Goal: Transaction & Acquisition: Purchase product/service

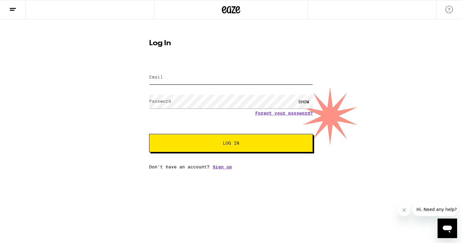
type input "[EMAIL_ADDRESS][DOMAIN_NAME]"
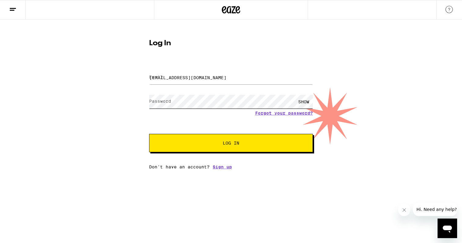
click at [231, 144] on button "Log In" at bounding box center [231, 143] width 164 height 18
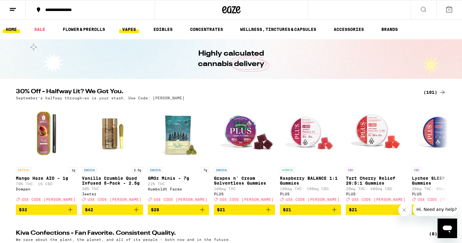
click at [126, 29] on link "VAPES" at bounding box center [129, 29] width 20 height 7
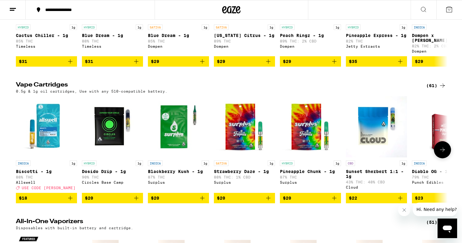
scroll to position [138, 0]
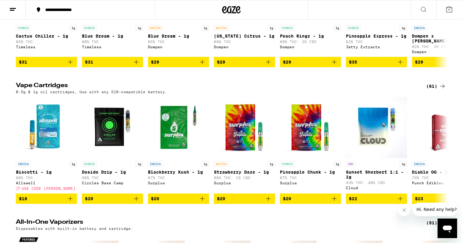
click at [435, 90] on div "(61)" at bounding box center [436, 85] width 20 height 7
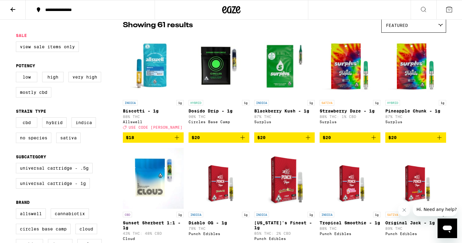
scroll to position [53, 0]
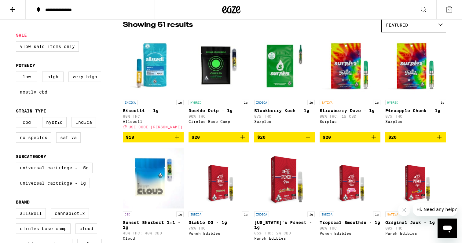
click at [80, 188] on label "Universal Cartridge - 1g" at bounding box center [53, 183] width 74 height 10
click at [17, 164] on input "Universal Cartridge - 1g" at bounding box center [17, 163] width 0 height 0
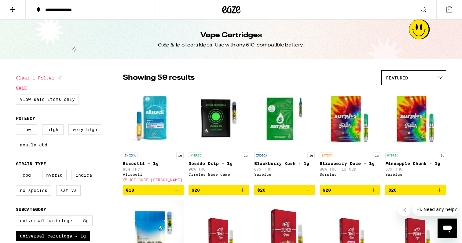
click at [59, 76] on icon at bounding box center [59, 77] width 7 height 7
checkbox input "false"
click at [12, 9] on icon at bounding box center [12, 9] width 5 height 4
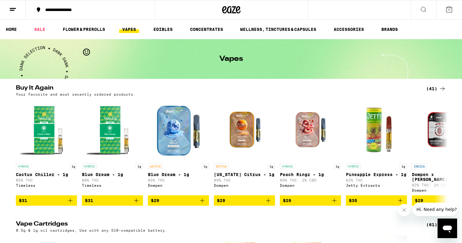
click at [131, 29] on link "VAPES" at bounding box center [129, 29] width 20 height 7
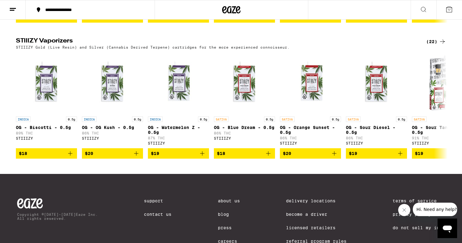
scroll to position [590, 0]
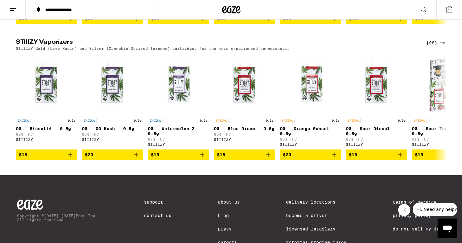
click at [431, 46] on div "(22)" at bounding box center [436, 42] width 20 height 7
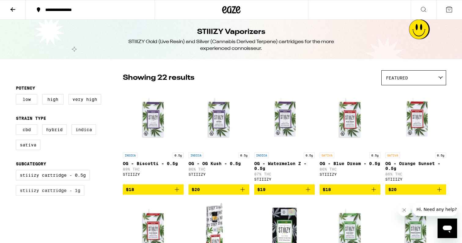
click at [47, 195] on label "STIIIZY Cartridge - 1g" at bounding box center [50, 190] width 68 height 10
click at [17, 171] on input "STIIIZY Cartridge - 1g" at bounding box center [17, 171] width 0 height 0
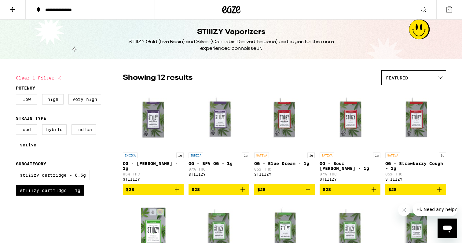
click at [58, 77] on icon at bounding box center [59, 77] width 7 height 7
checkbox input "false"
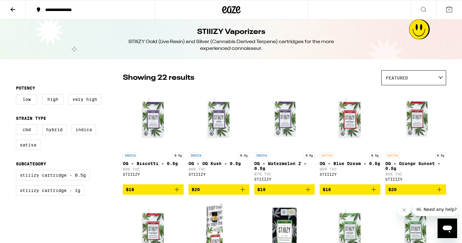
click at [18, 9] on button at bounding box center [13, 9] width 26 height 19
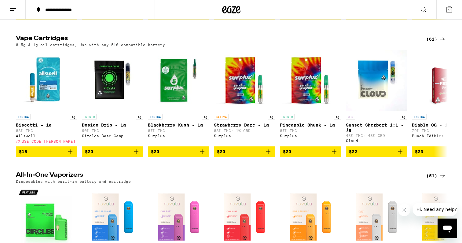
scroll to position [157, 0]
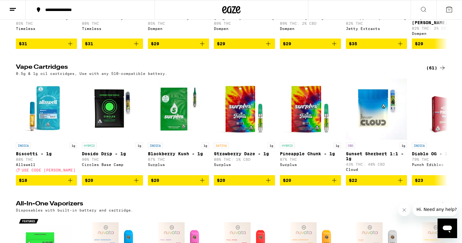
click at [434, 71] on div "(61)" at bounding box center [436, 67] width 20 height 7
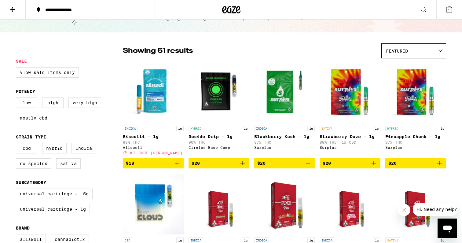
scroll to position [28, 0]
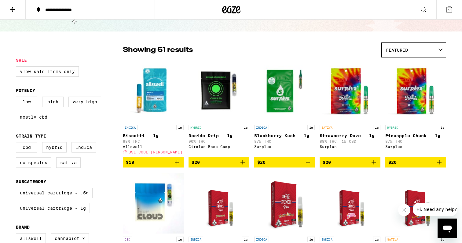
click at [74, 212] on label "Universal Cartridge - 1g" at bounding box center [53, 208] width 74 height 10
click at [17, 189] on input "Universal Cartridge - 1g" at bounding box center [17, 188] width 0 height 0
checkbox input "true"
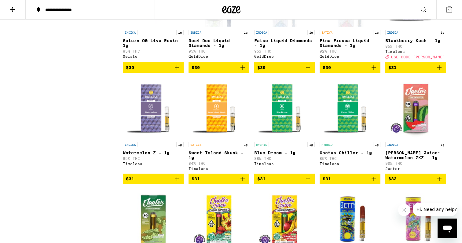
scroll to position [532, 0]
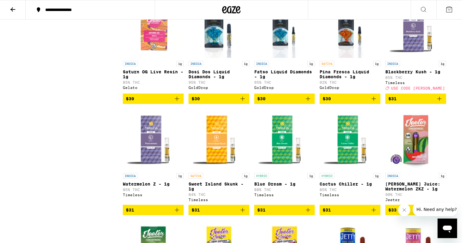
click at [403, 102] on span "$31" at bounding box center [415, 98] width 55 height 7
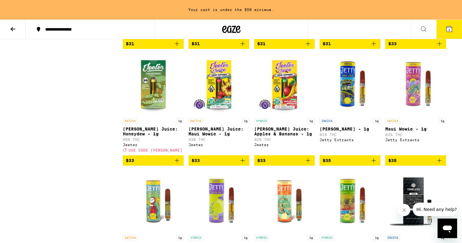
scroll to position [719, 0]
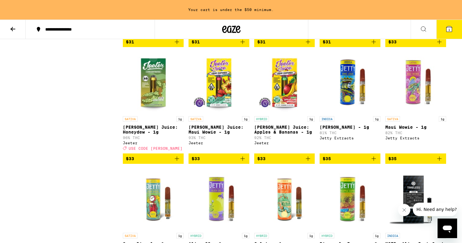
click at [151, 153] on link "SATIVA 1g [PERSON_NAME] Juice: Honeydew - 1g 96% THC [PERSON_NAME] Deal Created…" at bounding box center [153, 102] width 61 height 101
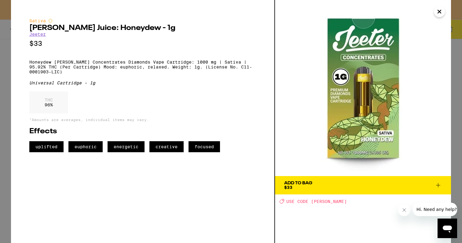
click at [313, 187] on span "Add To Bag $33" at bounding box center [363, 185] width 158 height 9
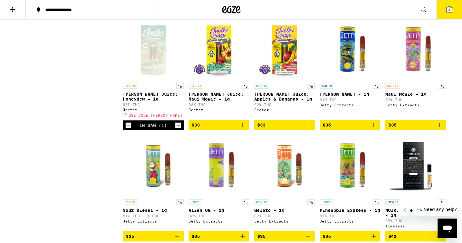
scroll to position [731, 0]
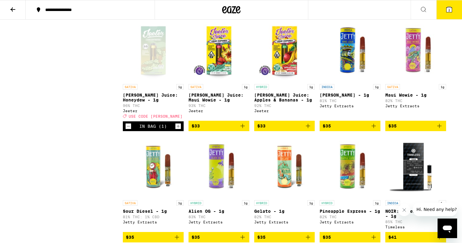
click at [298, 129] on span "$33" at bounding box center [284, 125] width 55 height 7
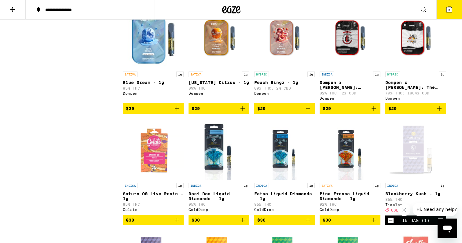
scroll to position [410, 0]
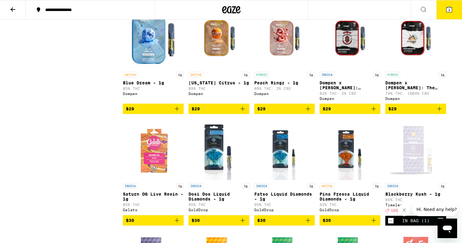
click at [308, 112] on icon "Add to bag" at bounding box center [307, 108] width 7 height 7
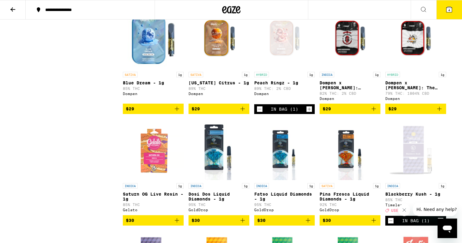
click at [175, 112] on icon "Add to bag" at bounding box center [176, 108] width 7 height 7
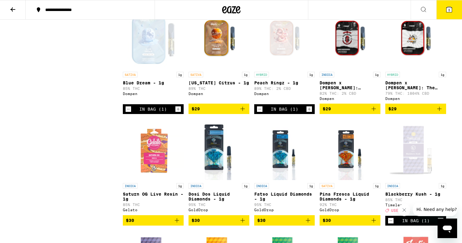
click at [439, 111] on icon "Add to bag" at bounding box center [439, 109] width 4 height 4
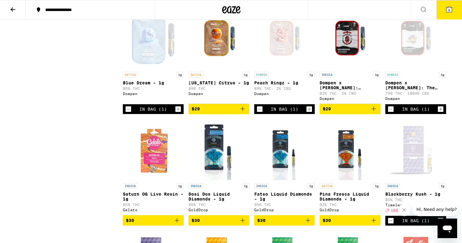
click at [452, 9] on icon at bounding box center [448, 9] width 5 height 5
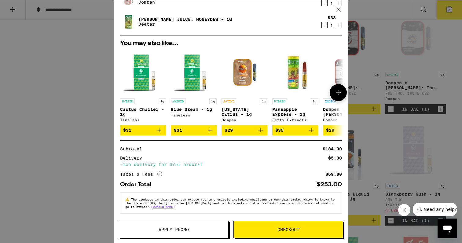
scroll to position [121, 0]
click at [167, 227] on span "Apply Promo" at bounding box center [173, 229] width 30 height 4
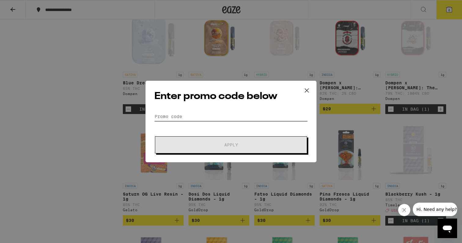
click at [163, 117] on input "Promo Code" at bounding box center [230, 116] width 153 height 9
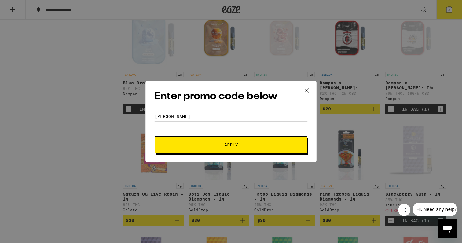
type input "[PERSON_NAME]"
click at [185, 137] on button "Apply" at bounding box center [231, 144] width 152 height 17
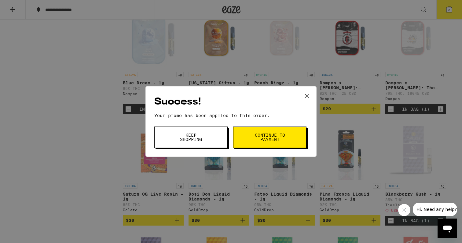
click at [271, 141] on span "Continue to payment" at bounding box center [269, 137] width 31 height 9
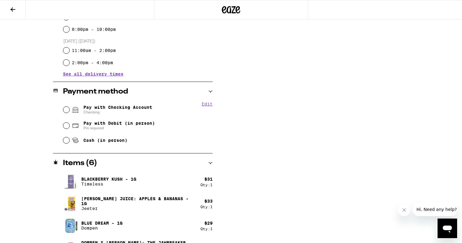
scroll to position [198, 0]
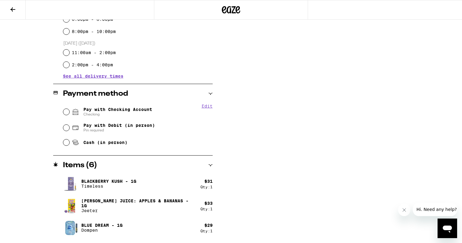
click at [69, 113] on input "Pay with Checking Account Checking" at bounding box center [66, 112] width 6 height 6
radio input "true"
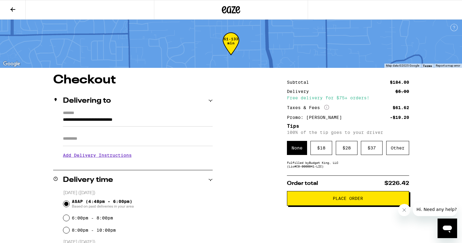
scroll to position [0, 0]
click at [401, 152] on div "Other" at bounding box center [397, 148] width 23 height 14
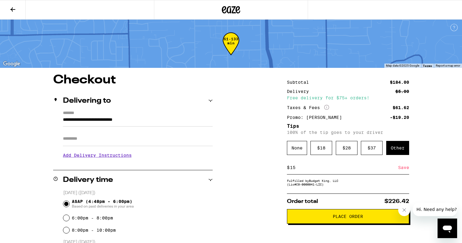
type input "1"
type input "20"
click at [349, 208] on div "Order total $226.42 Place Order" at bounding box center [348, 208] width 122 height 30
click at [403, 170] on div "Save" at bounding box center [403, 167] width 11 height 13
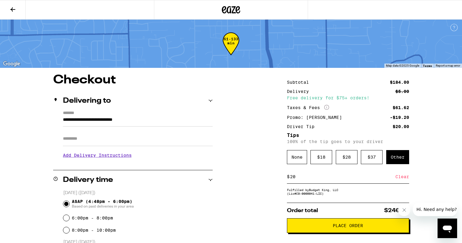
click at [339, 226] on span "Place Order" at bounding box center [348, 225] width 30 height 4
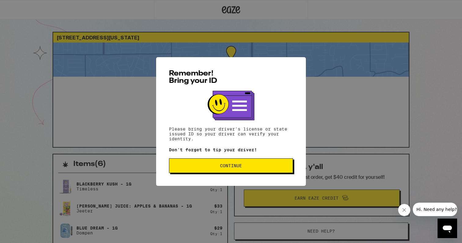
click at [240, 166] on span "Continue" at bounding box center [231, 165] width 22 height 4
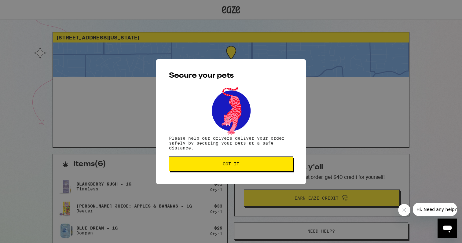
click at [240, 166] on span "Got it" at bounding box center [231, 164] width 114 height 4
